Goal: Book appointment/travel/reservation

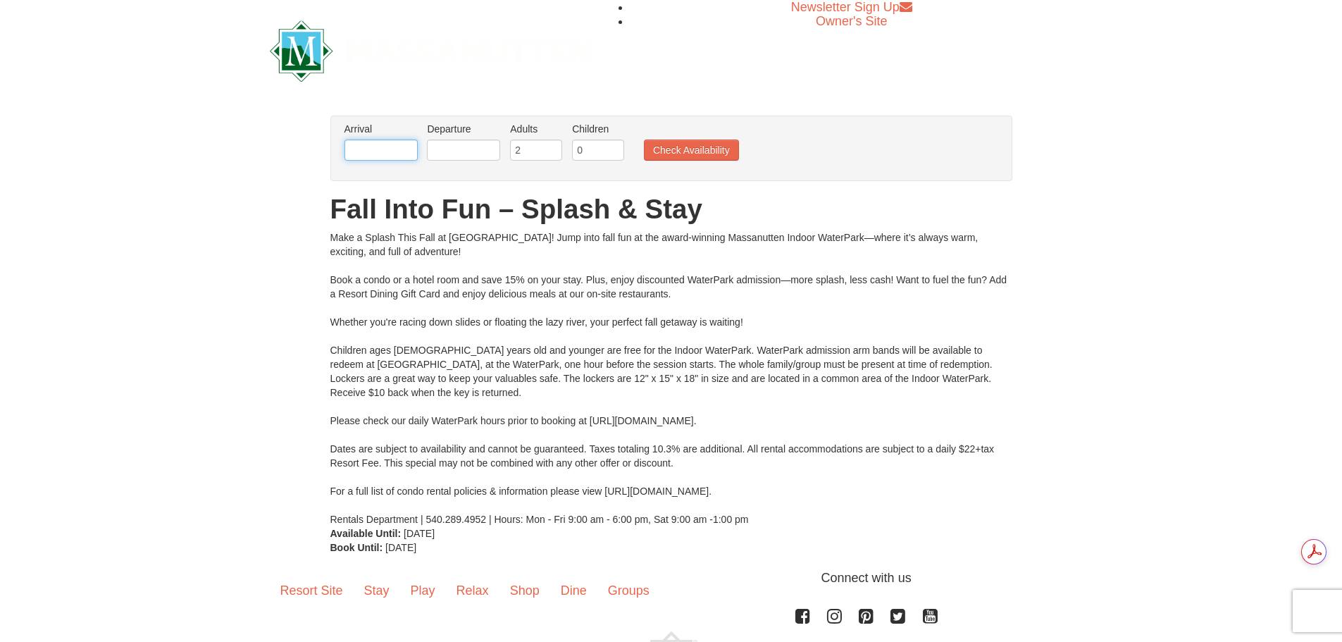
click at [386, 143] on input "text" at bounding box center [380, 149] width 73 height 21
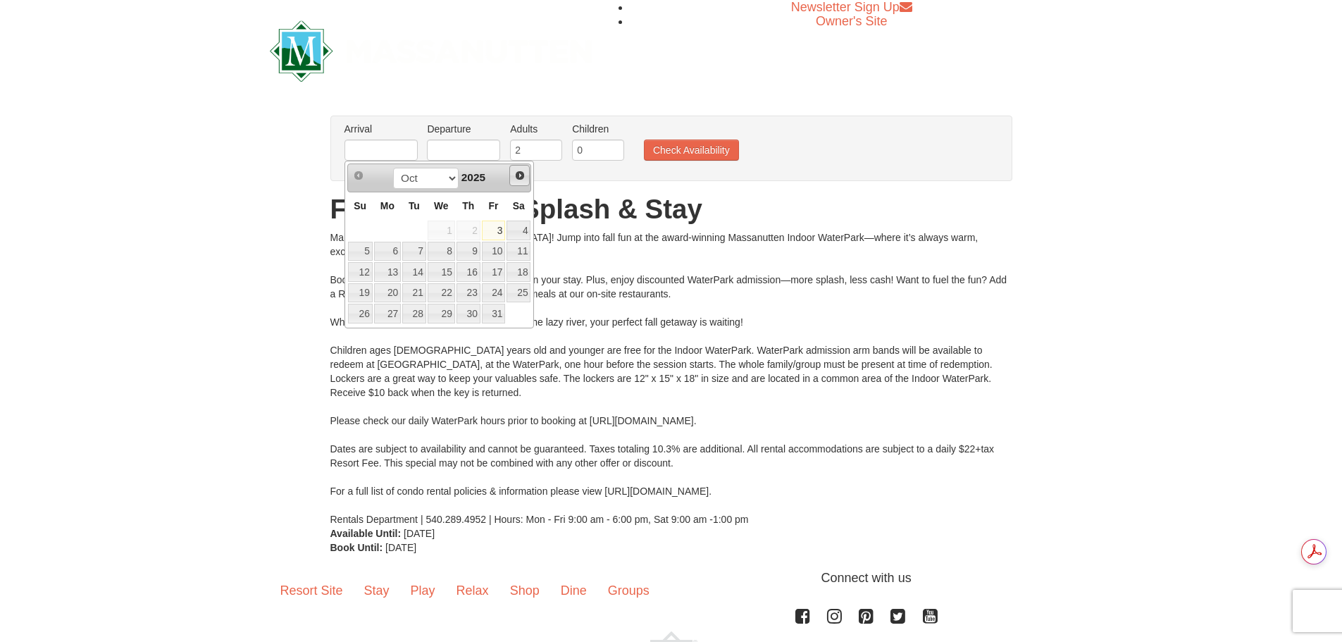
click at [521, 180] on span "Next" at bounding box center [519, 175] width 11 height 11
click at [516, 228] on link "6" at bounding box center [518, 230] width 24 height 20
type input "[DATE]"
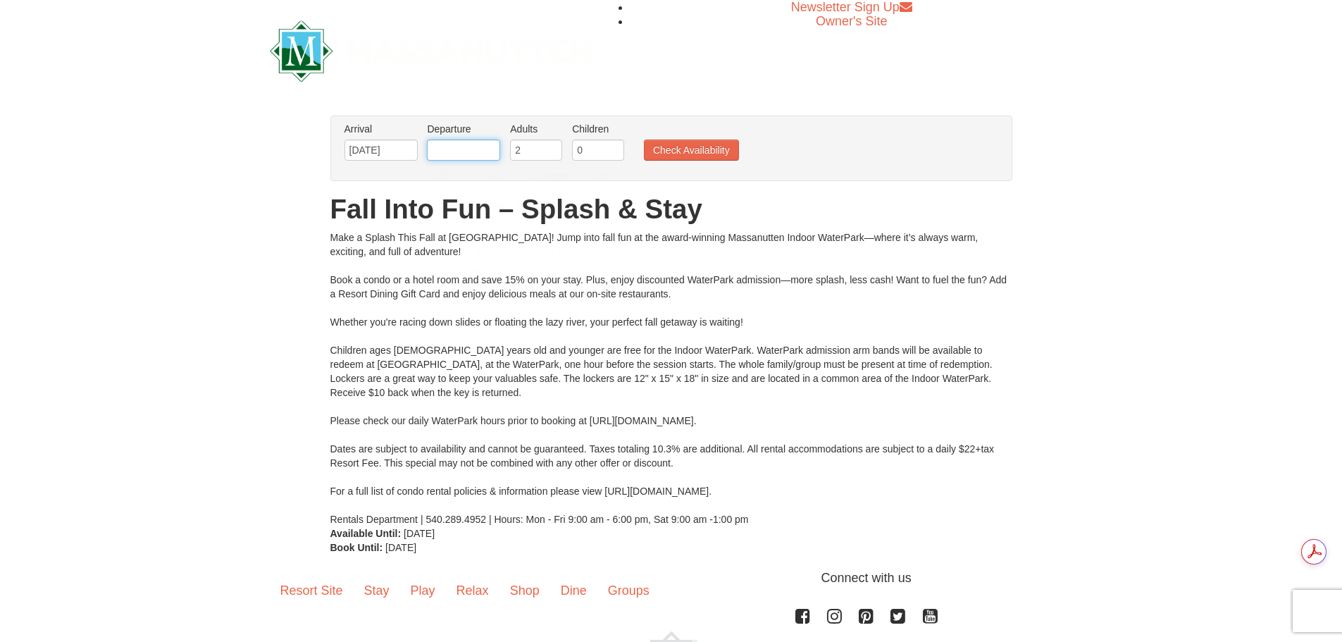
click at [456, 154] on input "text" at bounding box center [463, 149] width 73 height 21
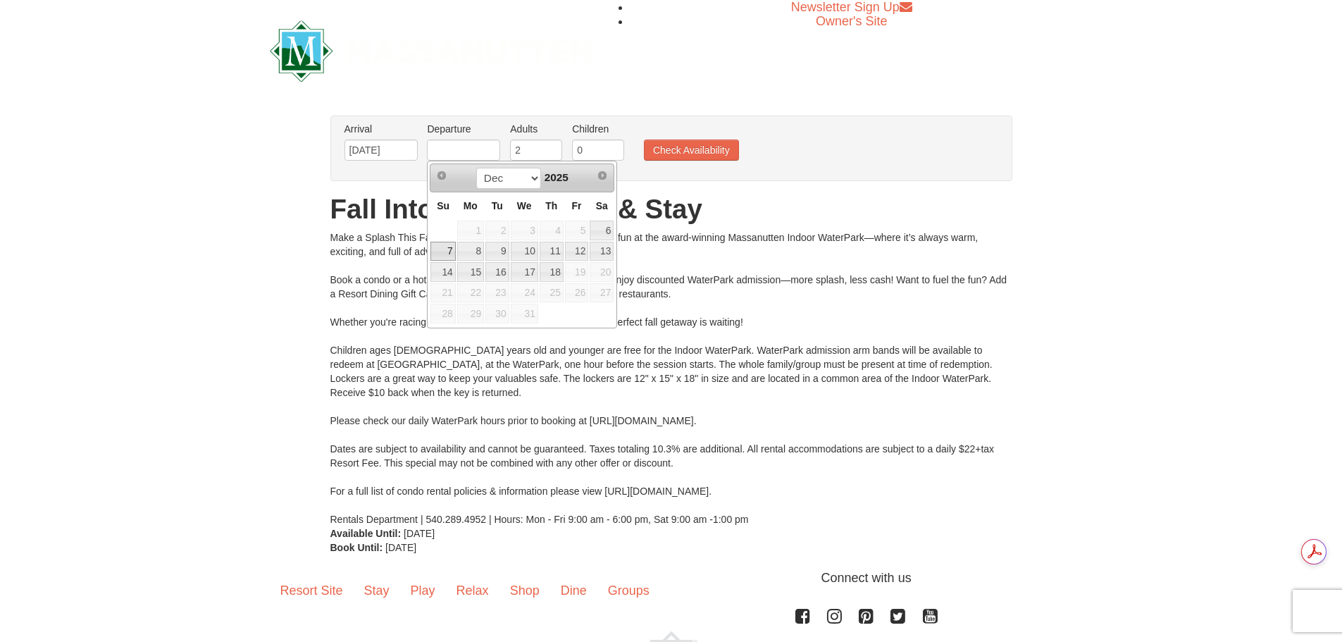
click at [452, 249] on link "7" at bounding box center [442, 252] width 25 height 20
type input "[DATE]"
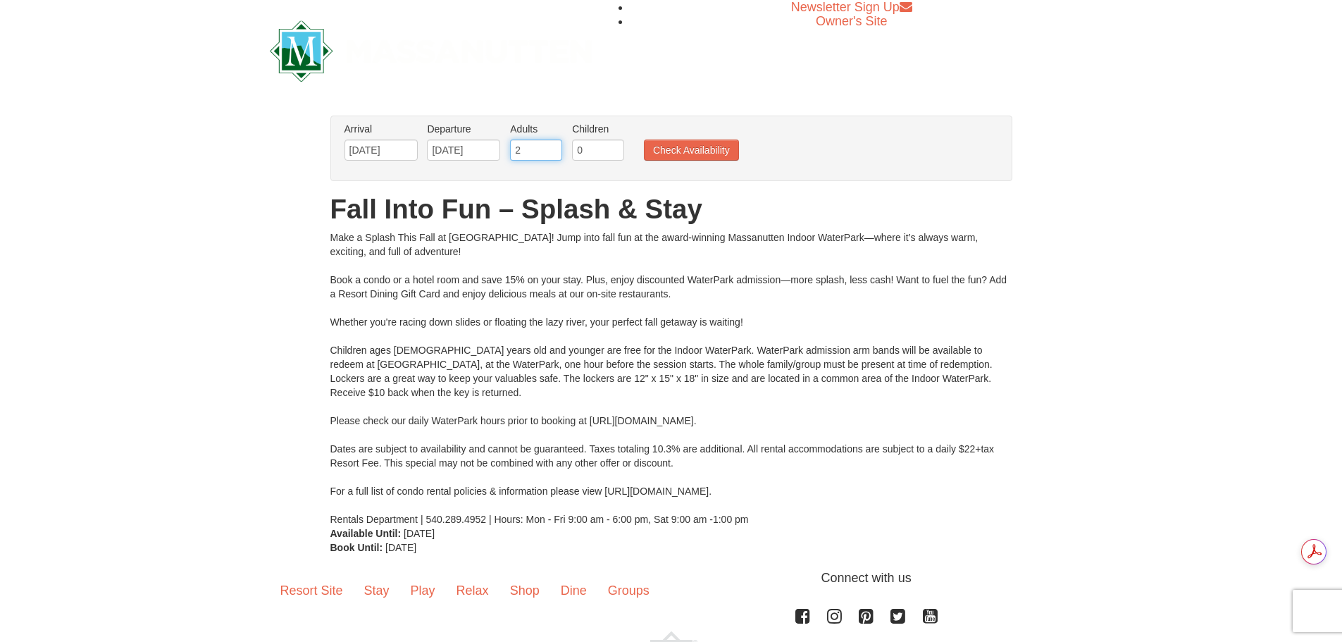
click at [545, 147] on input "2" at bounding box center [536, 149] width 52 height 21
type input "3"
click at [554, 147] on input "3" at bounding box center [536, 149] width 52 height 21
click at [610, 143] on input "1" at bounding box center [598, 149] width 52 height 21
type input "2"
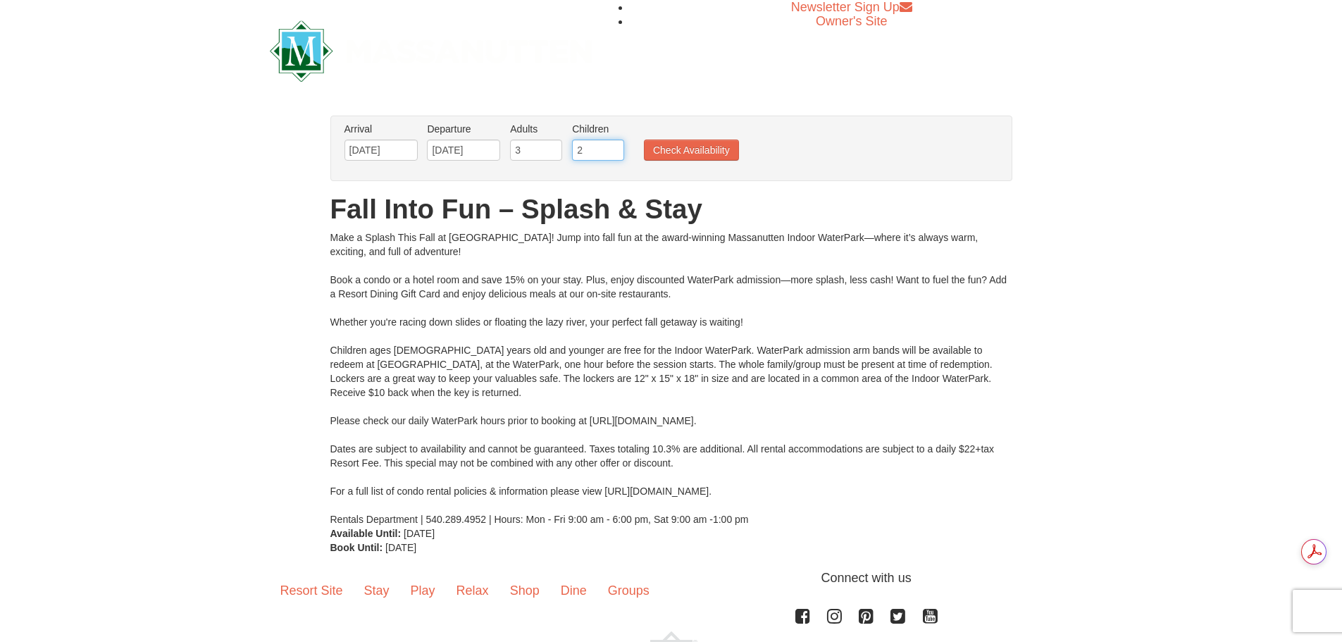
click at [610, 143] on input "2" at bounding box center [598, 149] width 52 height 21
click at [669, 147] on button "Check Availability" at bounding box center [691, 149] width 95 height 21
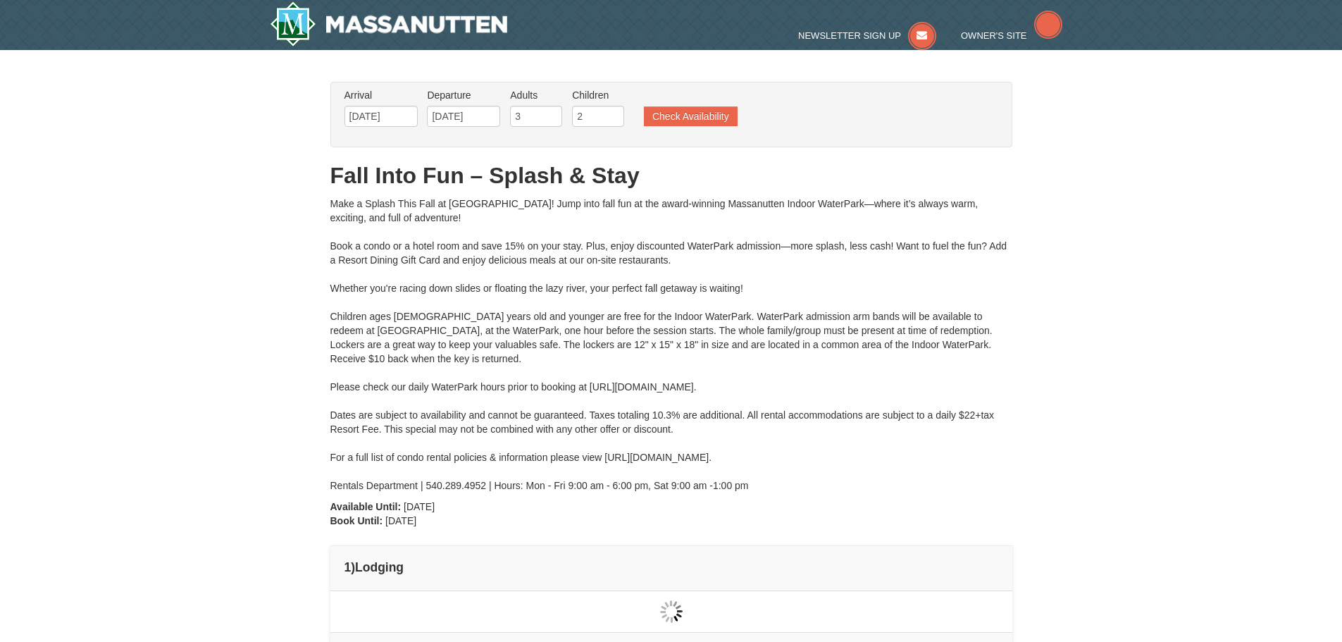
type input "[DATE]"
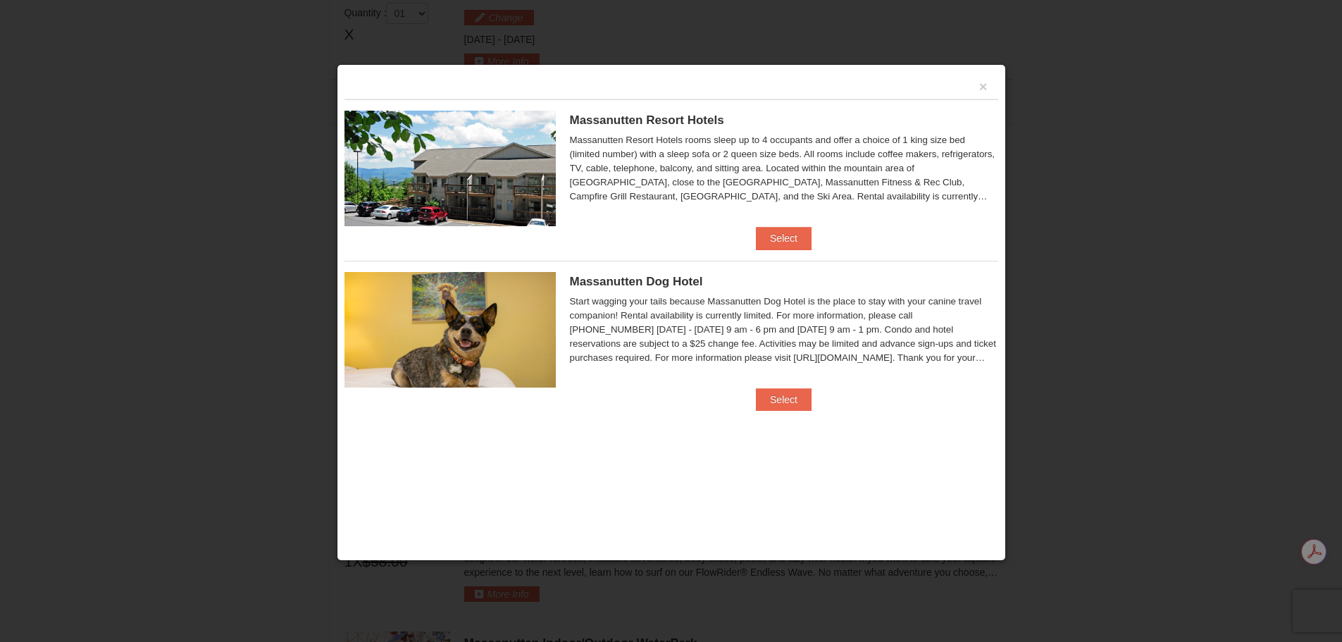
scroll to position [599, 0]
click at [782, 232] on button "Select" at bounding box center [784, 238] width 56 height 23
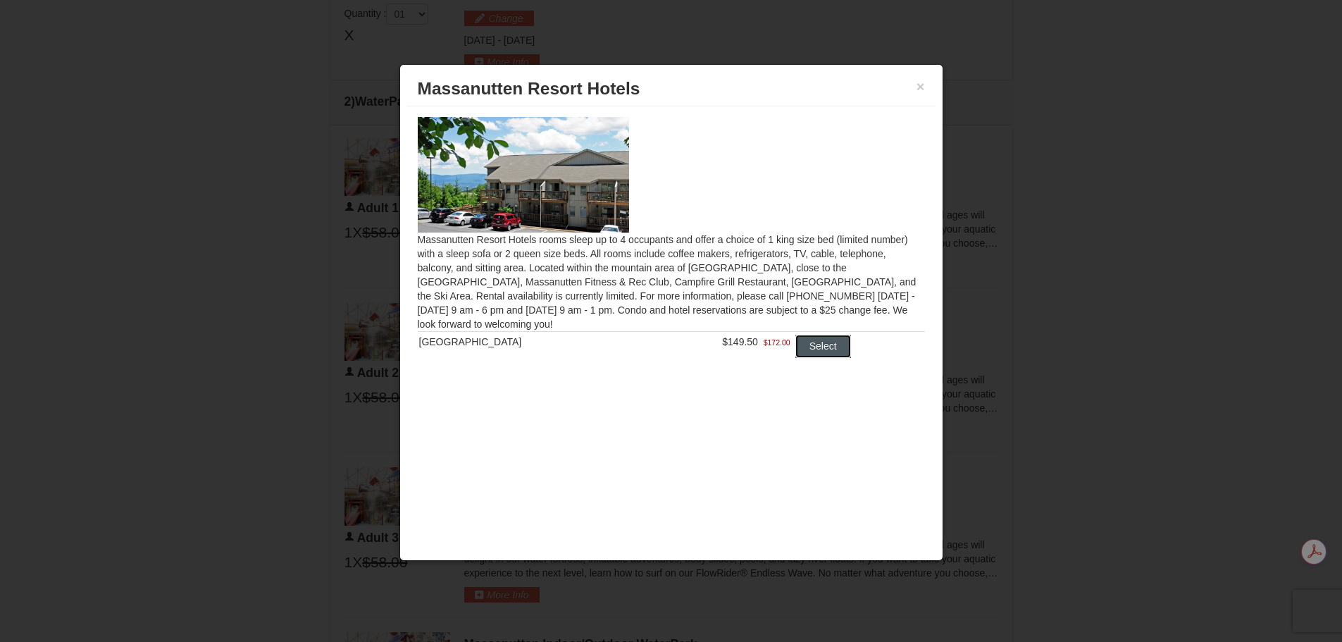
click at [820, 345] on button "Select" at bounding box center [823, 346] width 56 height 23
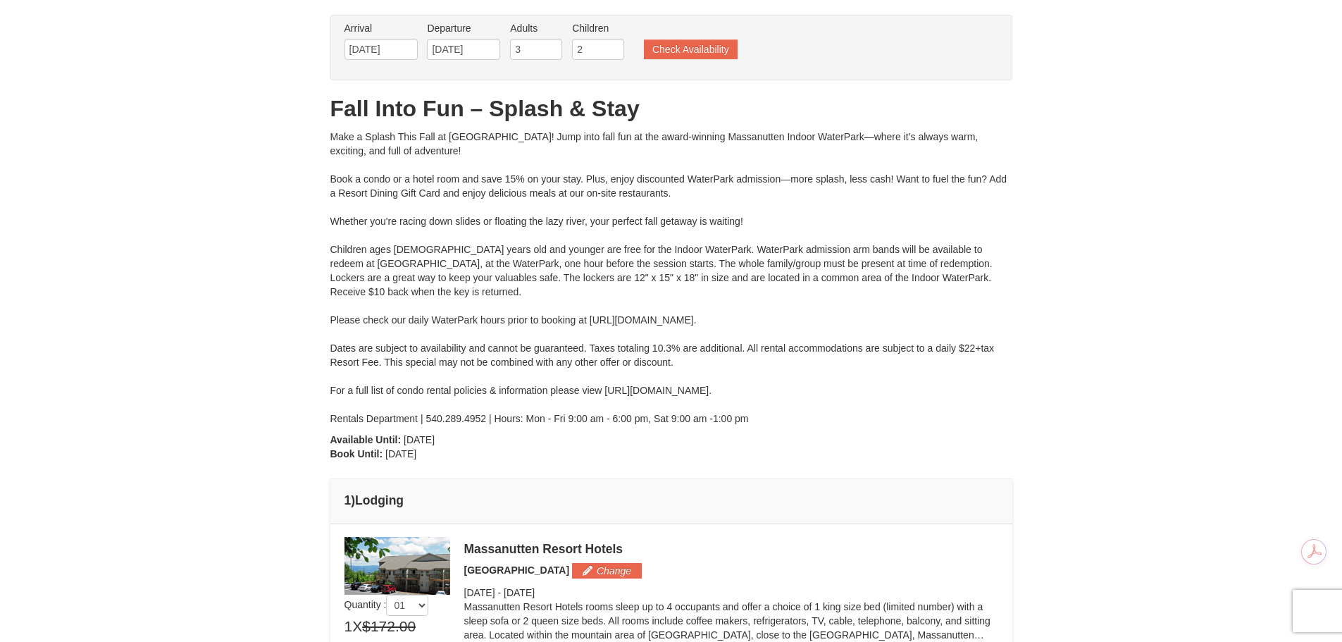
scroll to position [0, 0]
